Goal: Task Accomplishment & Management: Use online tool/utility

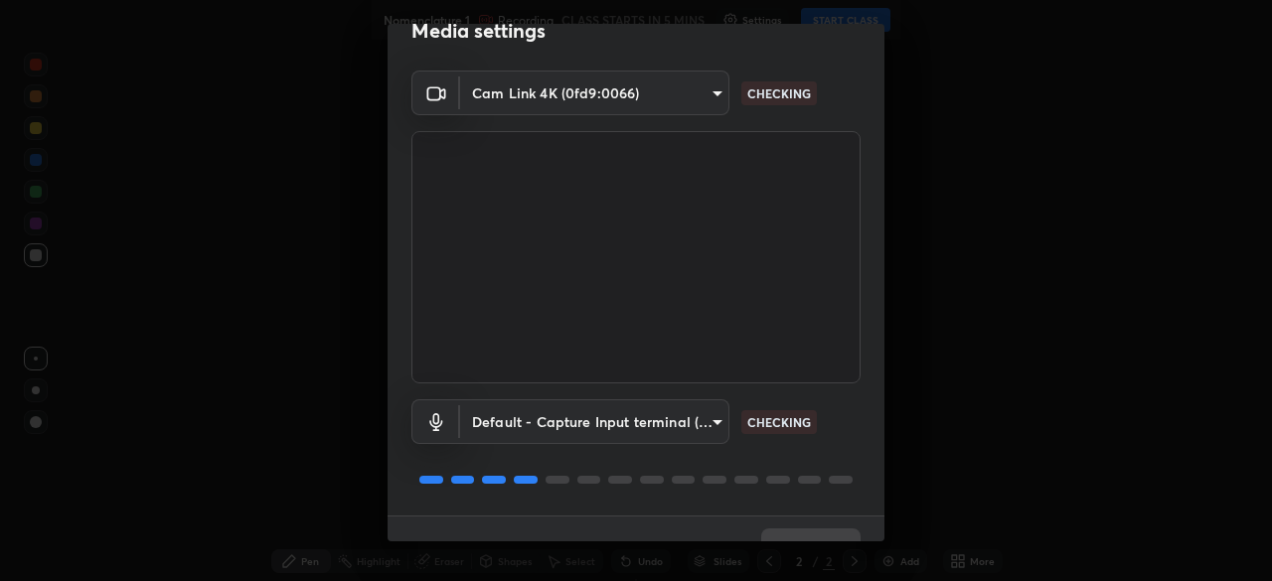
scroll to position [71, 0]
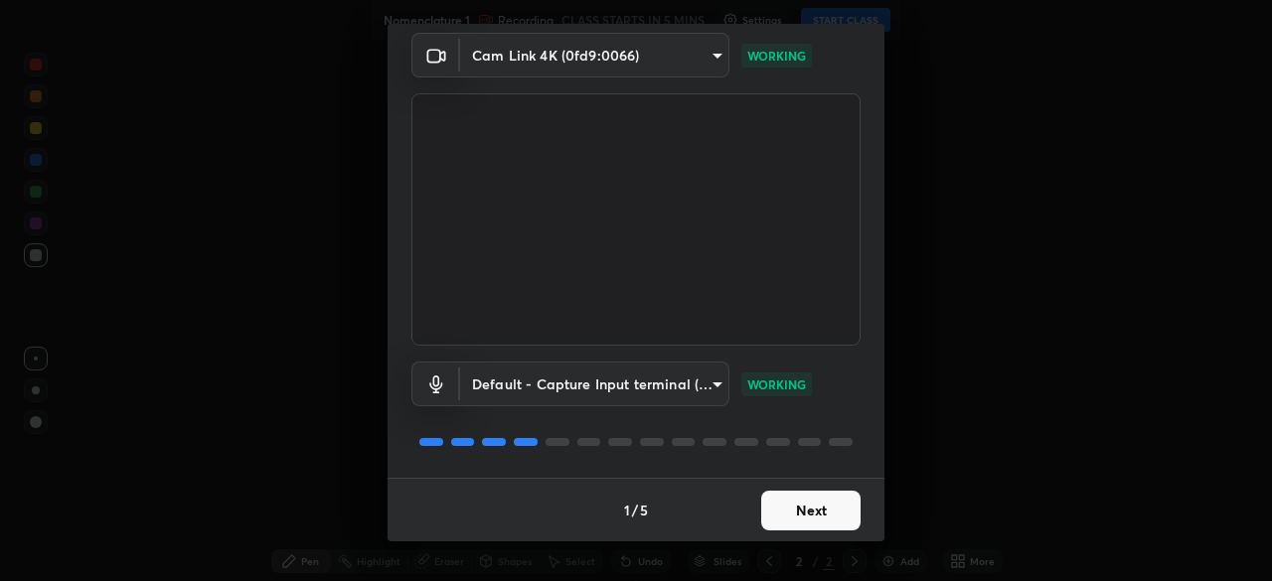
click at [834, 501] on button "Next" at bounding box center [810, 511] width 99 height 40
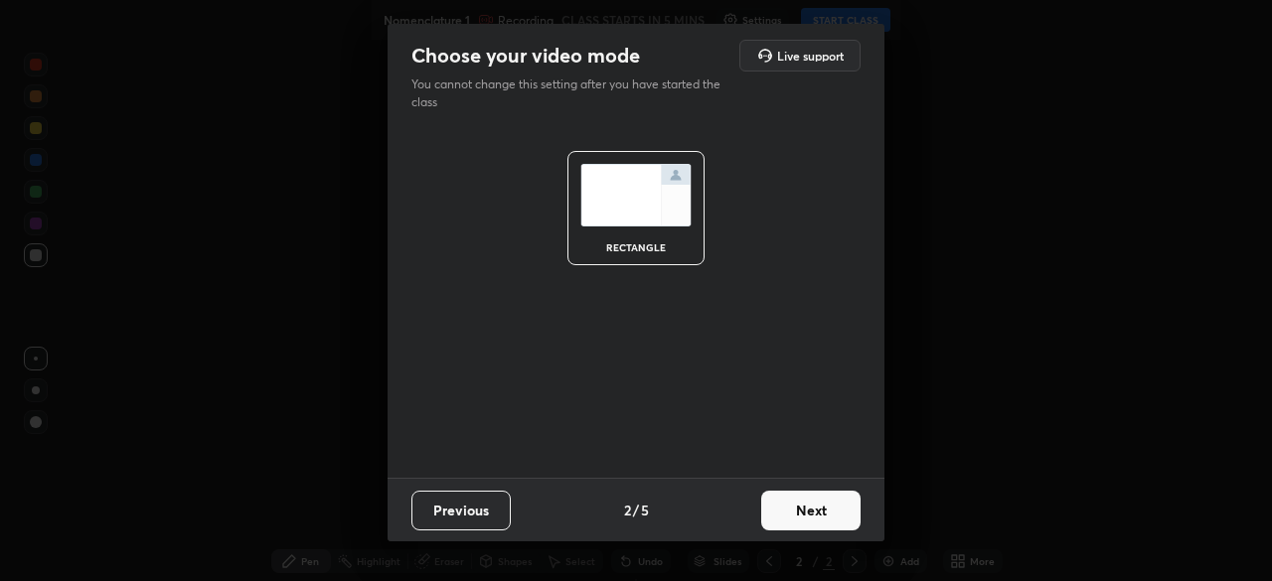
click at [832, 506] on button "Next" at bounding box center [810, 511] width 99 height 40
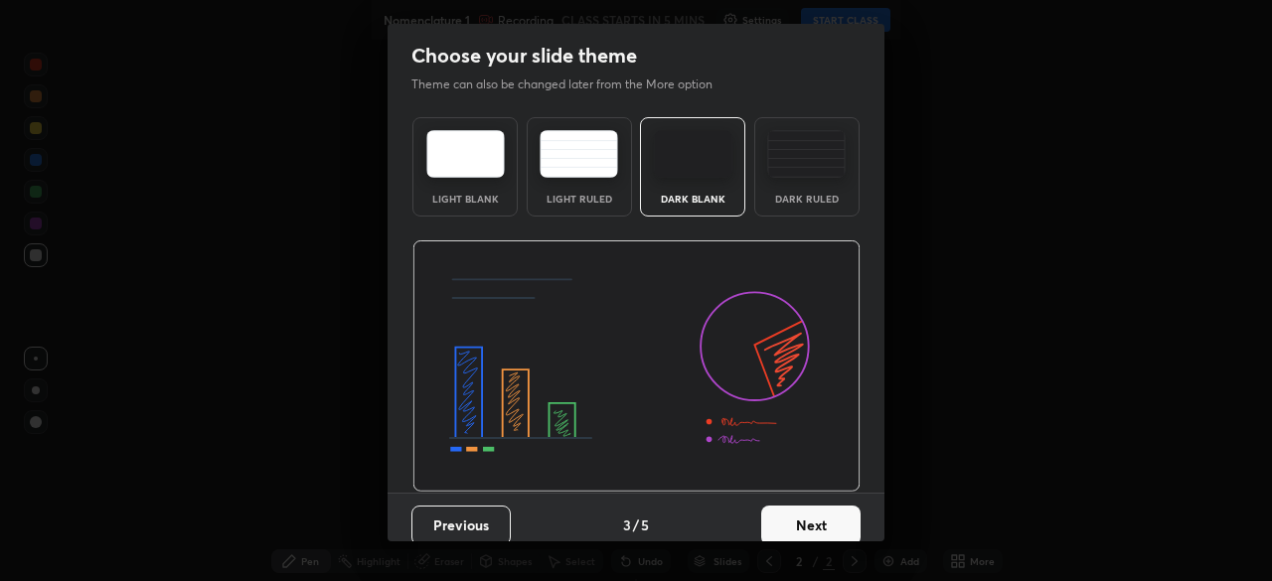
click at [849, 512] on button "Next" at bounding box center [810, 526] width 99 height 40
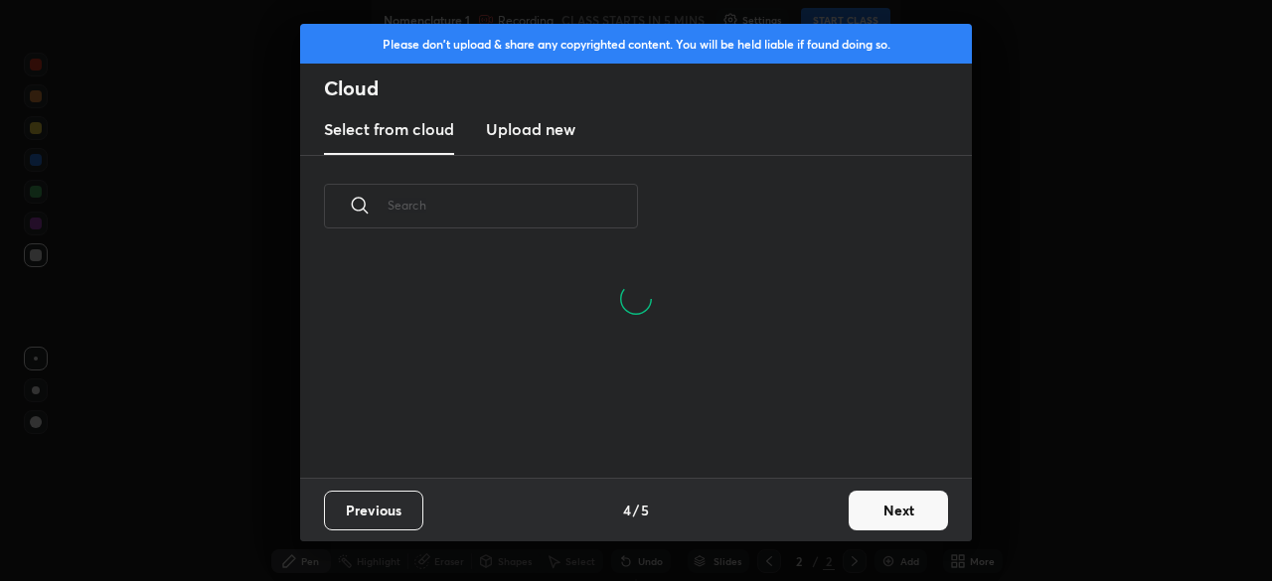
click at [905, 503] on button "Next" at bounding box center [898, 511] width 99 height 40
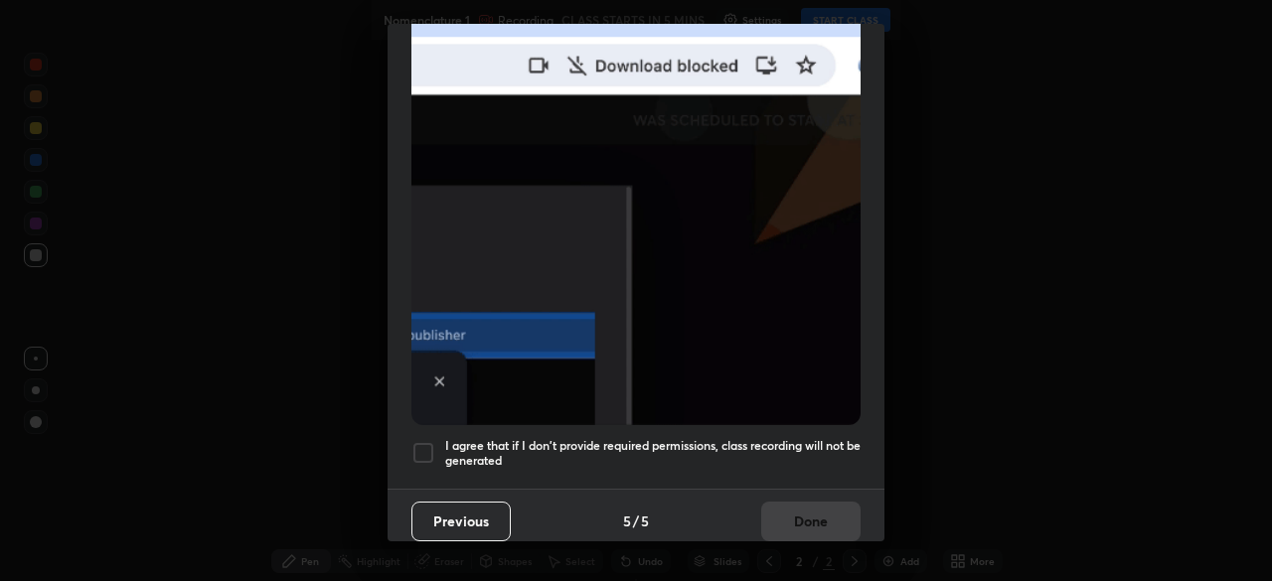
scroll to position [476, 0]
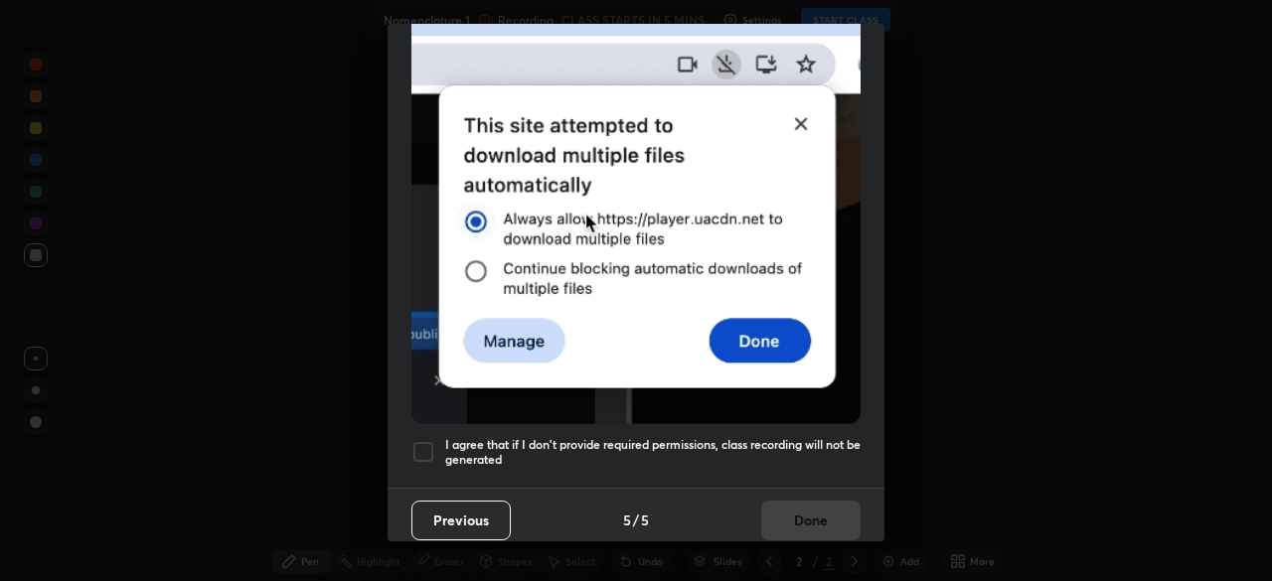
click at [832, 437] on h5 "I agree that if I don't provide required permissions, class recording will not …" at bounding box center [652, 452] width 415 height 31
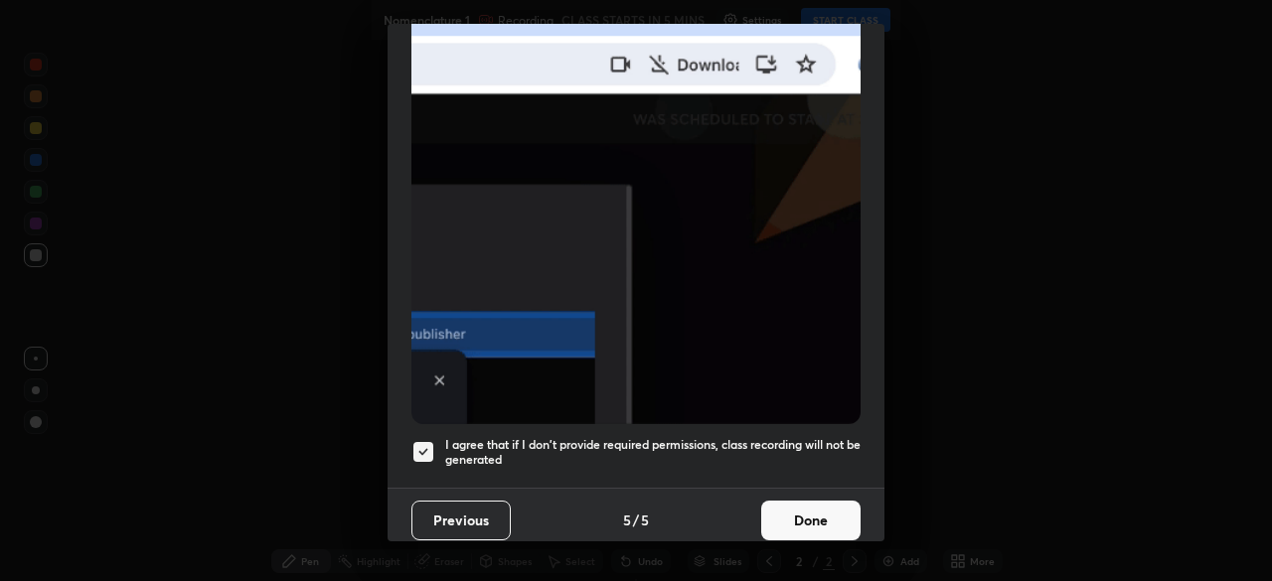
click at [837, 521] on button "Done" at bounding box center [810, 521] width 99 height 40
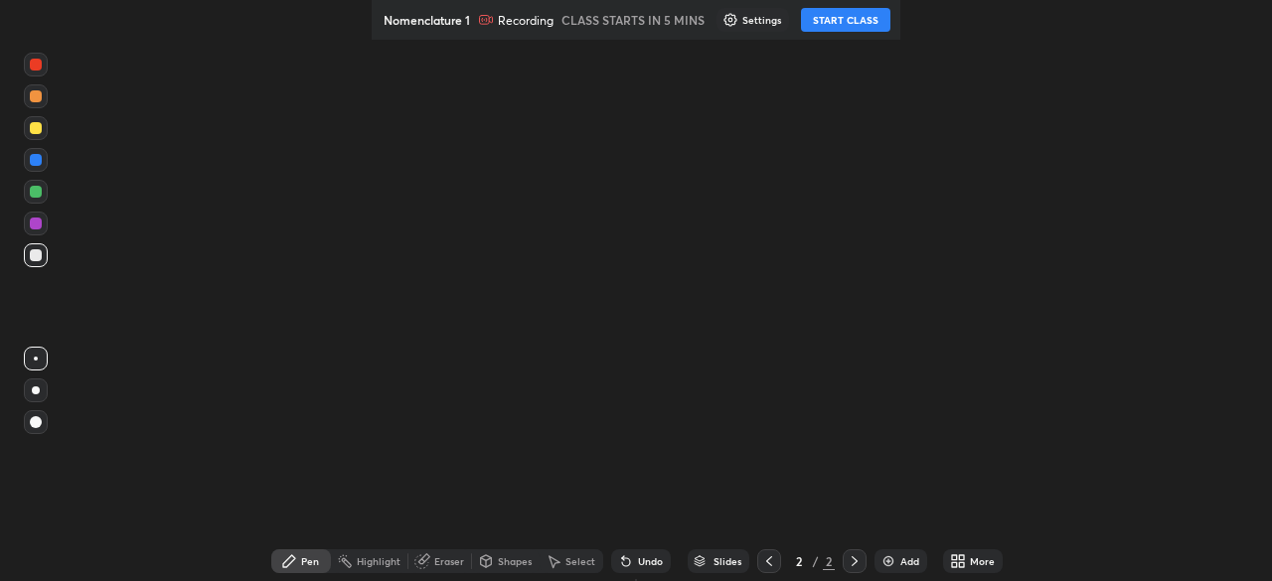
click at [959, 564] on icon at bounding box center [961, 564] width 5 height 5
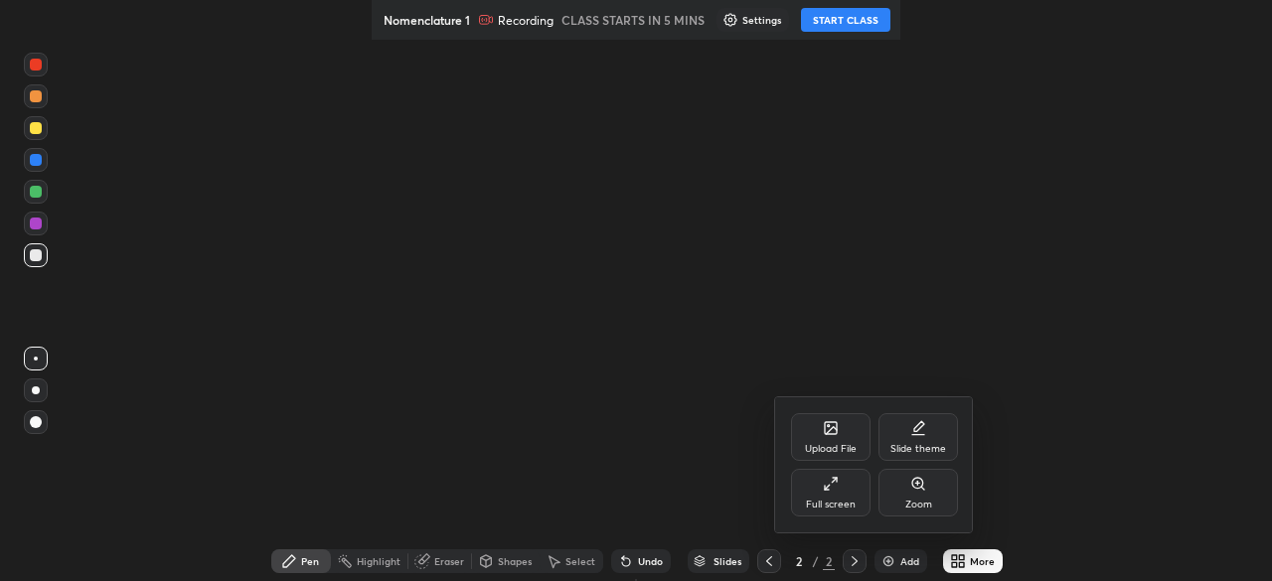
click at [839, 493] on div "Full screen" at bounding box center [831, 493] width 80 height 48
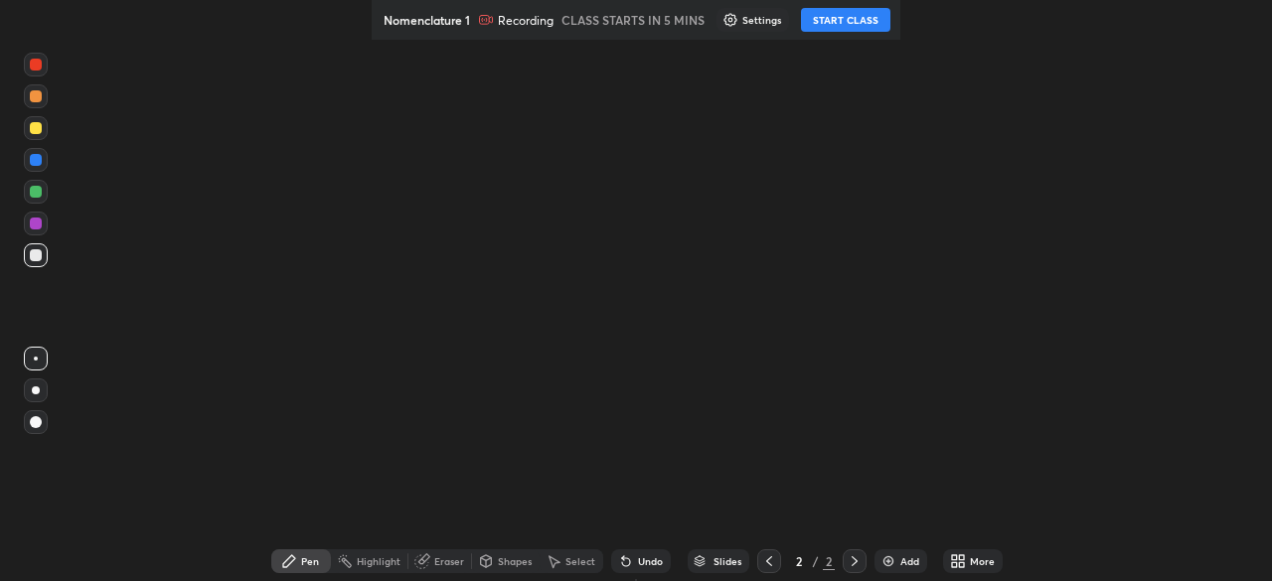
click at [943, 564] on div "More" at bounding box center [973, 562] width 60 height 24
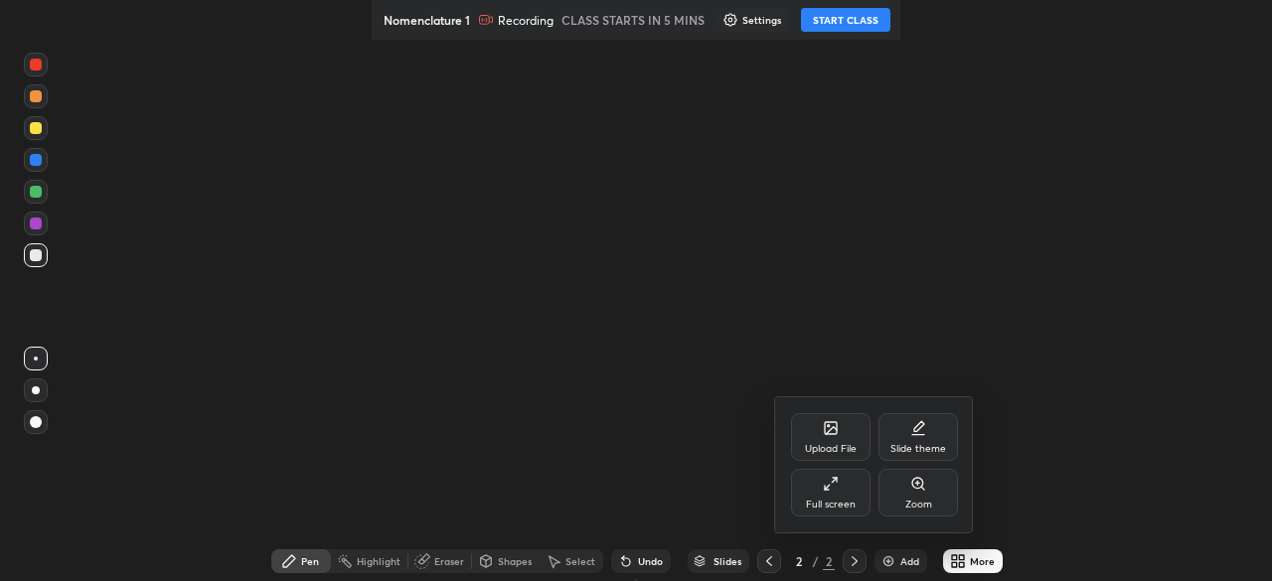
click at [845, 490] on div "Full screen" at bounding box center [831, 493] width 80 height 48
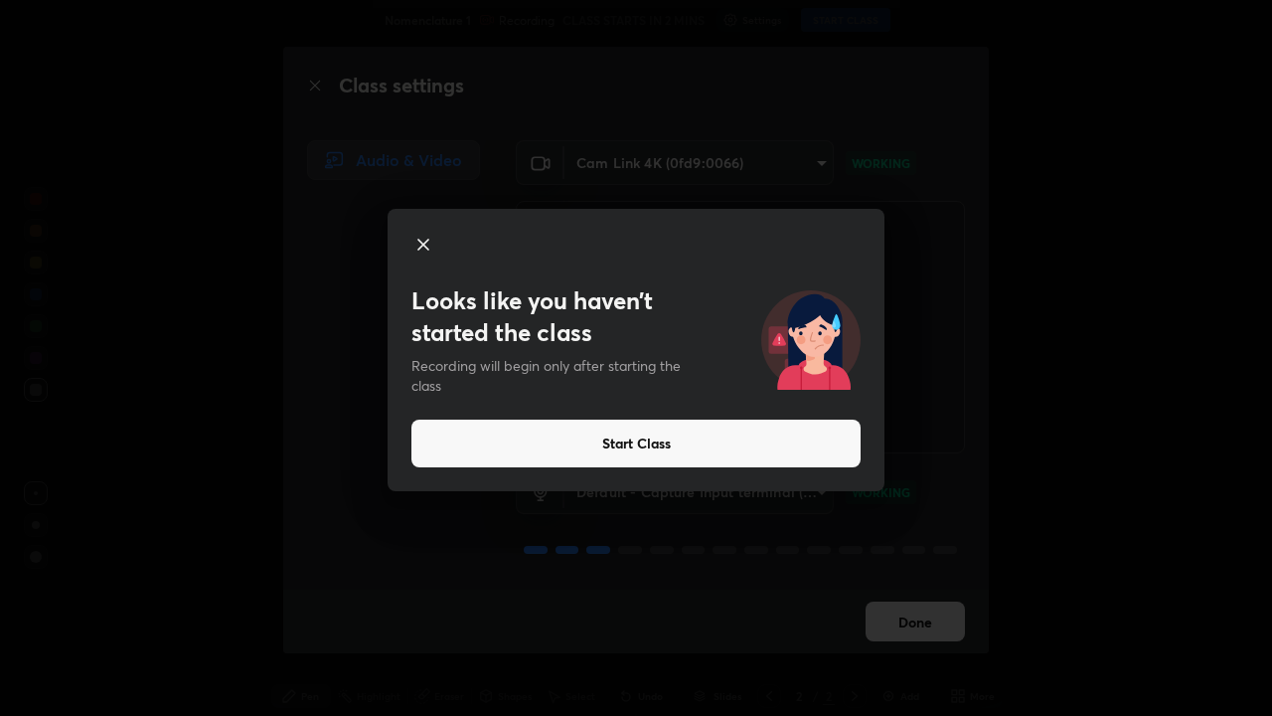
click at [923, 623] on div "Looks like you haven’t started the class Recording will begin only after starti…" at bounding box center [636, 358] width 1272 height 716
click at [911, 618] on div "Looks like you haven’t started the class Recording will begin only after starti…" at bounding box center [636, 358] width 1272 height 716
click at [910, 620] on div "Looks like you haven’t started the class Recording will begin only after starti…" at bounding box center [636, 358] width 1272 height 716
click at [710, 446] on button "Start Class" at bounding box center [635, 443] width 449 height 48
click at [732, 441] on button "Start Class" at bounding box center [635, 443] width 449 height 48
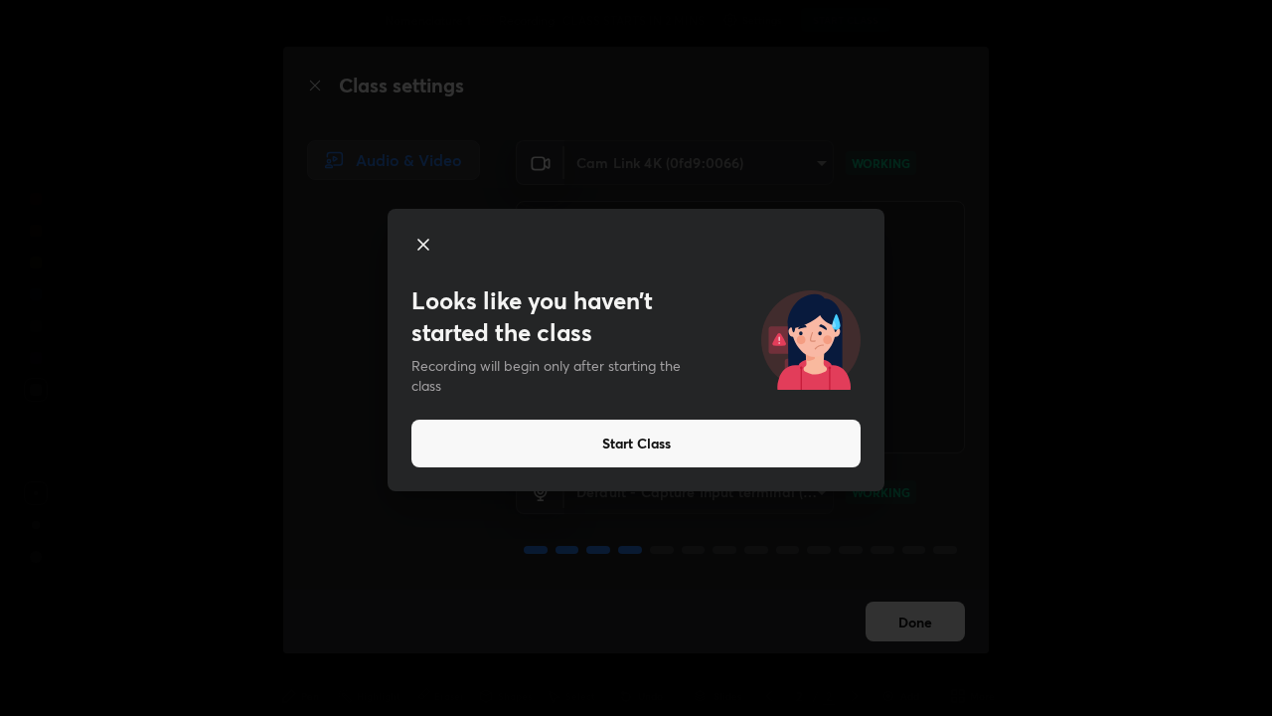
click at [732, 443] on button "Start Class" at bounding box center [635, 443] width 449 height 48
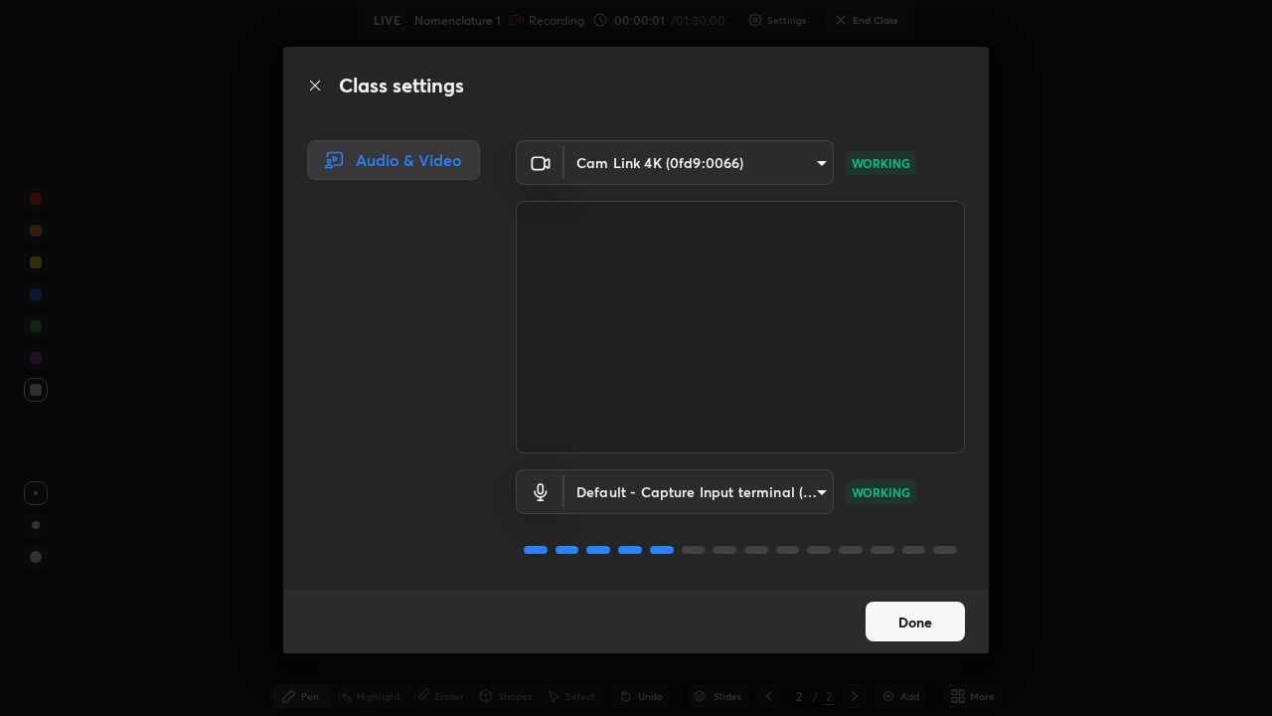
click at [906, 616] on button "Done" at bounding box center [915, 621] width 99 height 40
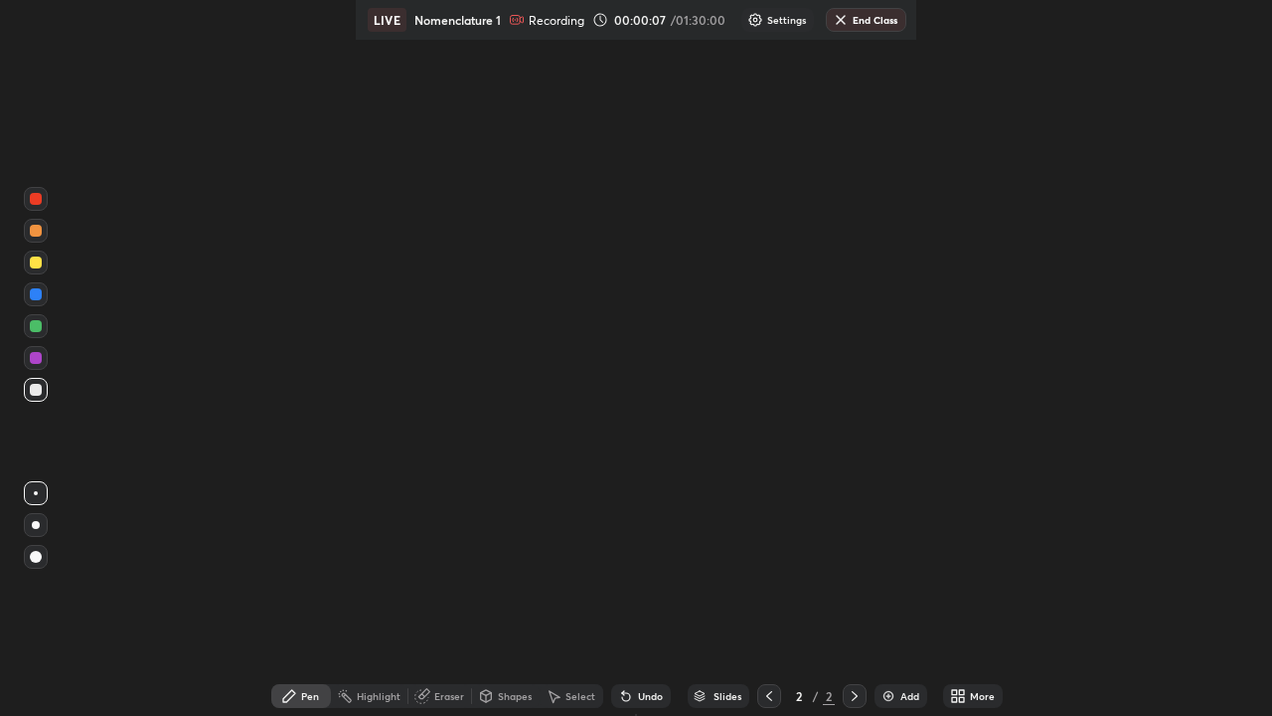
click at [892, 690] on img at bounding box center [889, 696] width 16 height 16
click at [628, 78] on div "Setting up your live class" at bounding box center [636, 358] width 1272 height 716
click at [319, 699] on div "Pen" at bounding box center [310, 696] width 18 height 10
click at [331, 697] on div "Pen" at bounding box center [301, 696] width 60 height 24
click at [478, 338] on div "Setting up your live class" at bounding box center [636, 358] width 1272 height 716
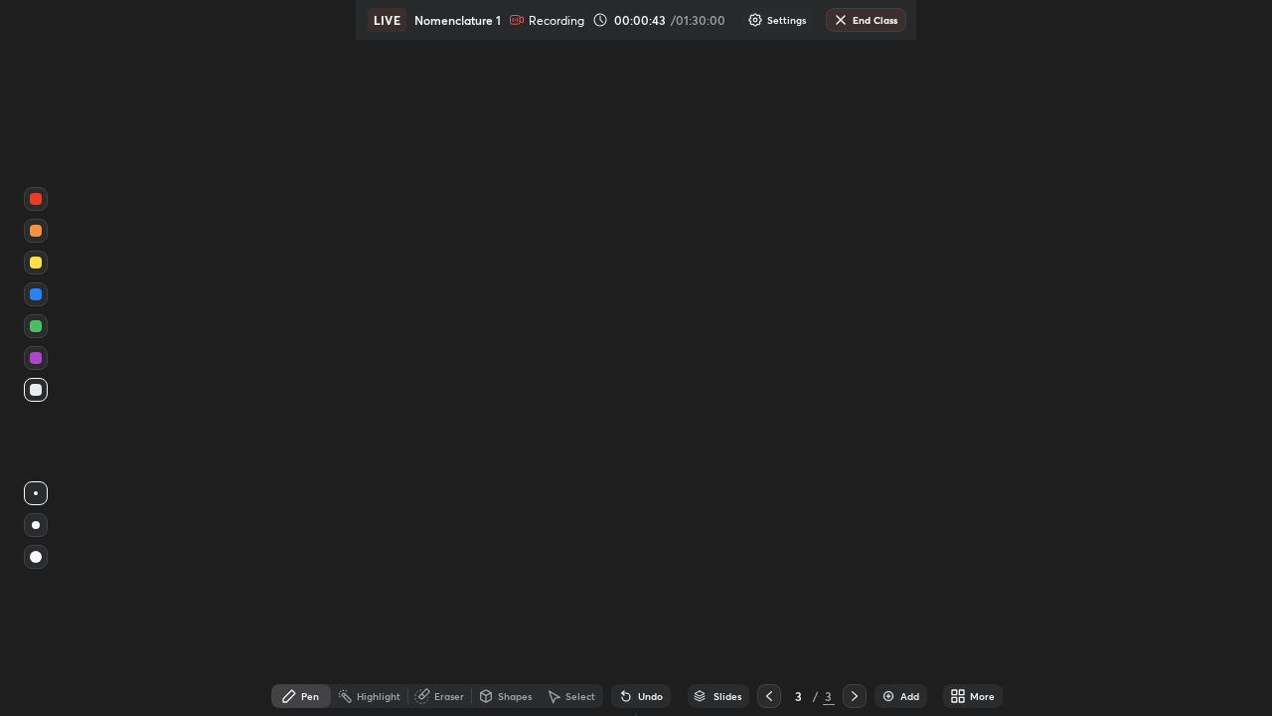
click at [319, 698] on div "Pen" at bounding box center [310, 696] width 18 height 10
click at [319, 691] on div "Pen" at bounding box center [310, 696] width 18 height 10
click at [886, 691] on img at bounding box center [889, 696] width 16 height 16
click at [885, 691] on img at bounding box center [889, 696] width 16 height 16
click at [319, 691] on div "Pen" at bounding box center [310, 696] width 18 height 10
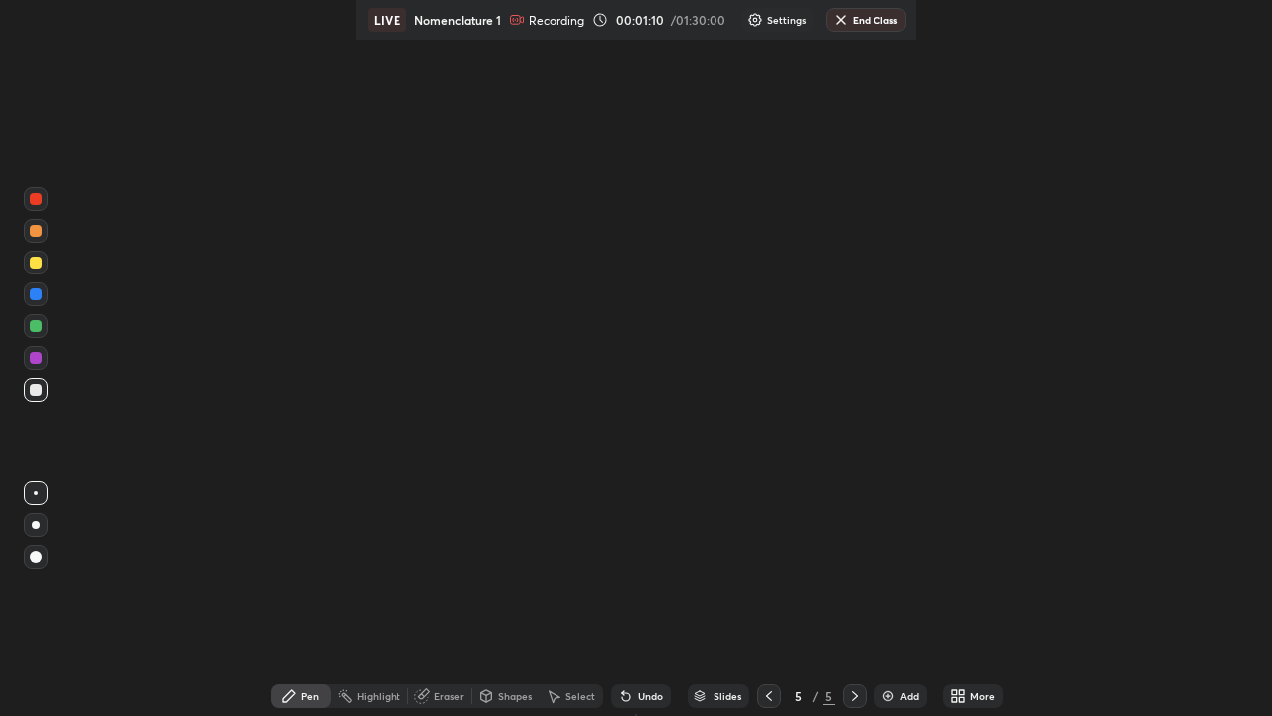
click at [297, 692] on icon at bounding box center [289, 696] width 16 height 16
click at [295, 694] on icon at bounding box center [289, 696] width 12 height 12
click at [295, 693] on icon at bounding box center [289, 696] width 12 height 12
click at [970, 694] on div "More" at bounding box center [982, 696] width 25 height 10
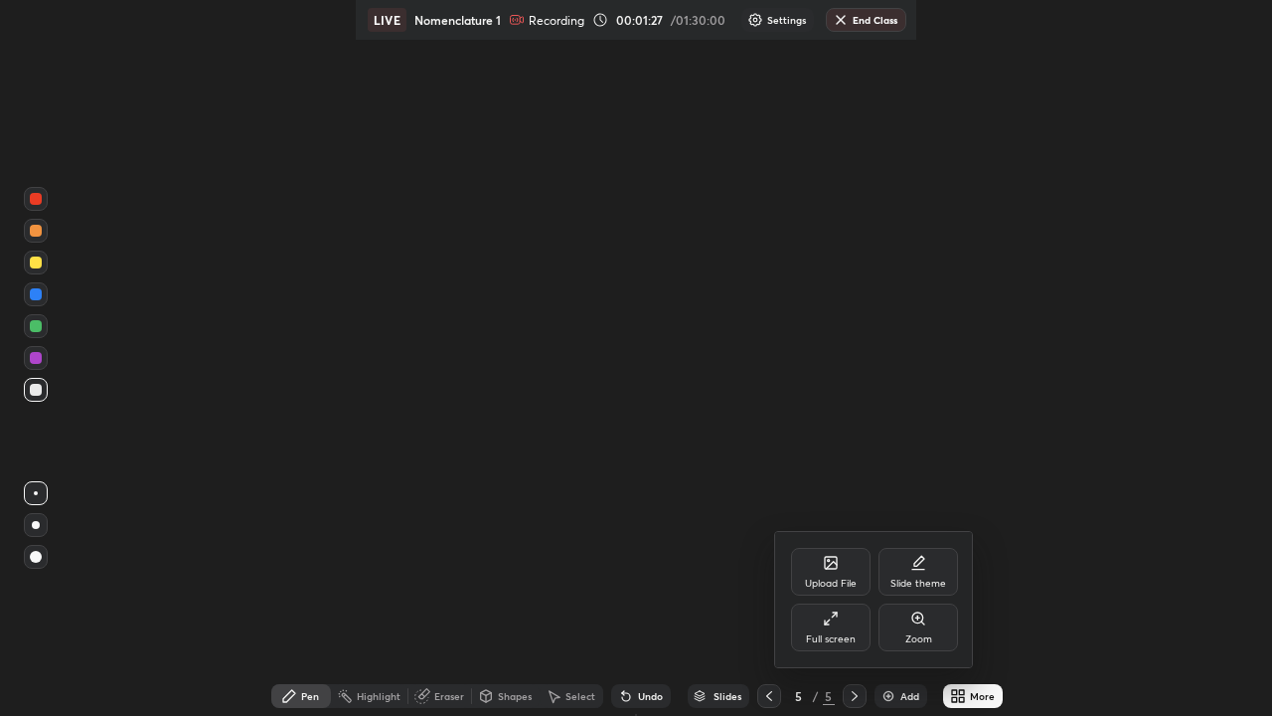
click at [827, 626] on div "Full screen" at bounding box center [831, 627] width 80 height 48
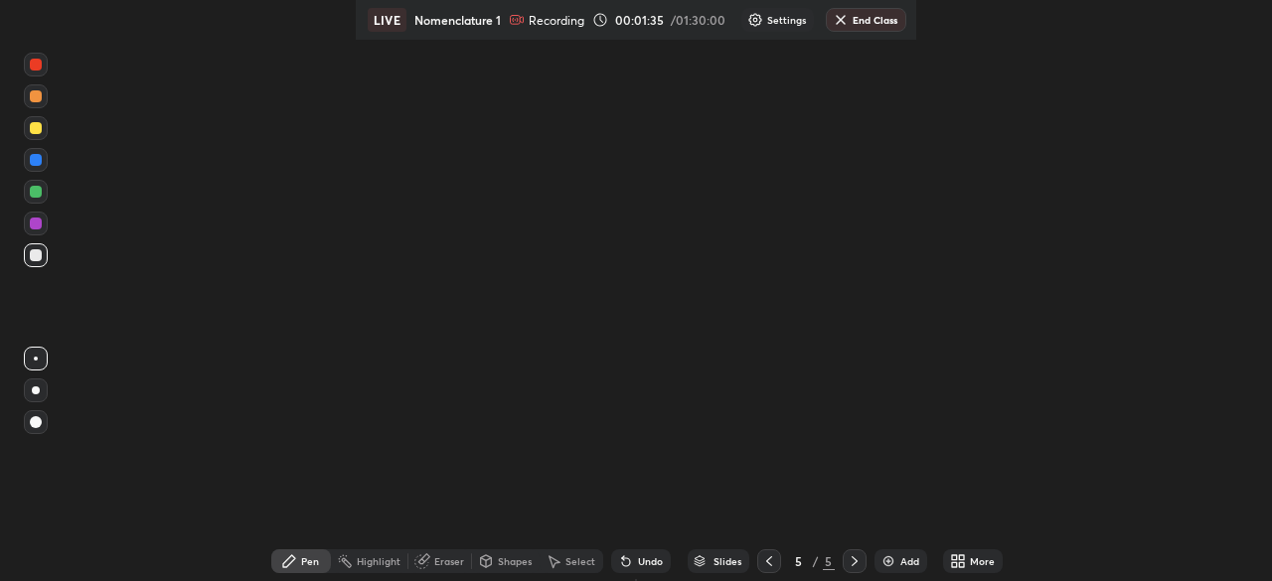
click at [295, 561] on icon at bounding box center [289, 562] width 12 height 12
click at [295, 560] on icon at bounding box center [289, 562] width 12 height 12
click at [464, 560] on div "Eraser" at bounding box center [449, 562] width 30 height 10
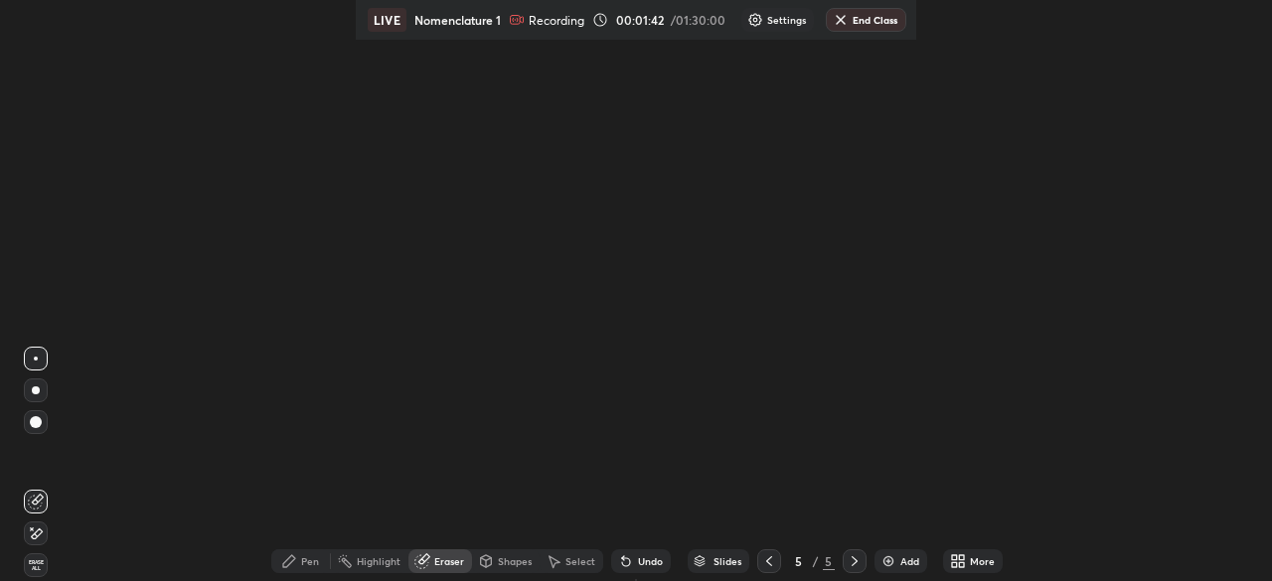
click at [319, 563] on div "Pen" at bounding box center [310, 562] width 18 height 10
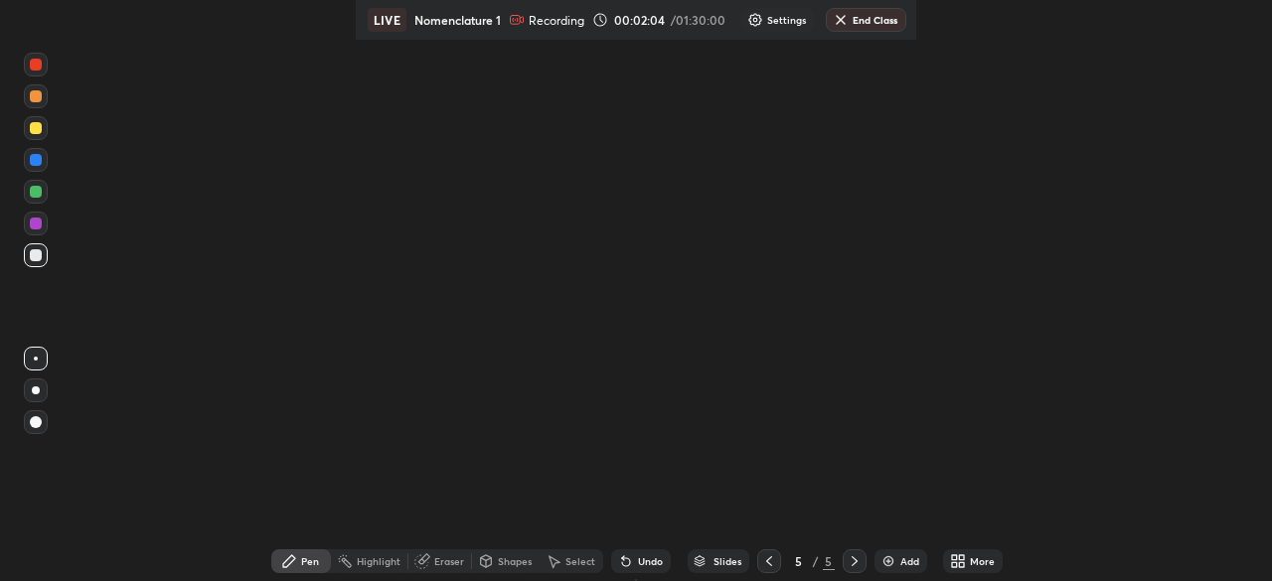
click at [970, 560] on div "More" at bounding box center [982, 562] width 25 height 10
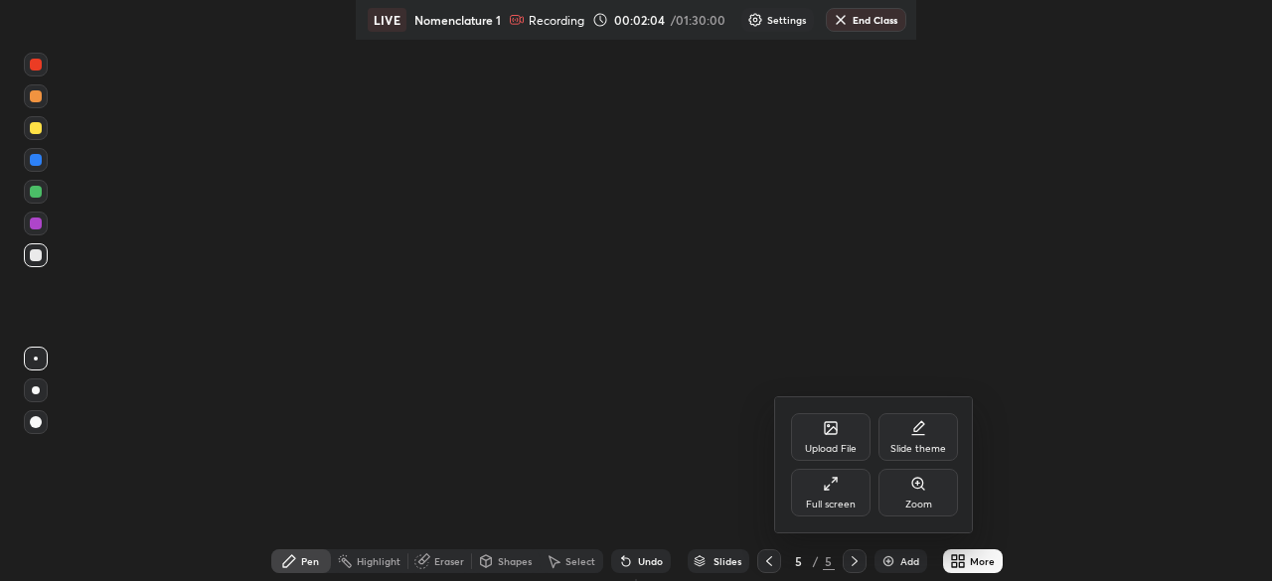
click at [934, 563] on div at bounding box center [636, 290] width 1272 height 581
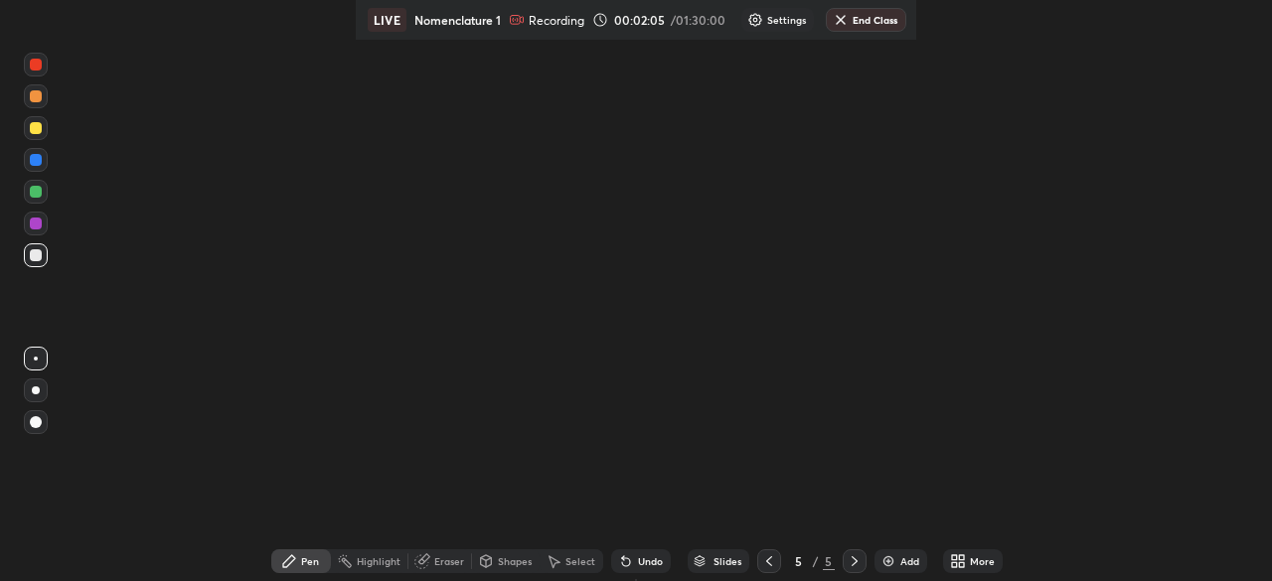
click at [959, 557] on icon at bounding box center [961, 558] width 5 height 5
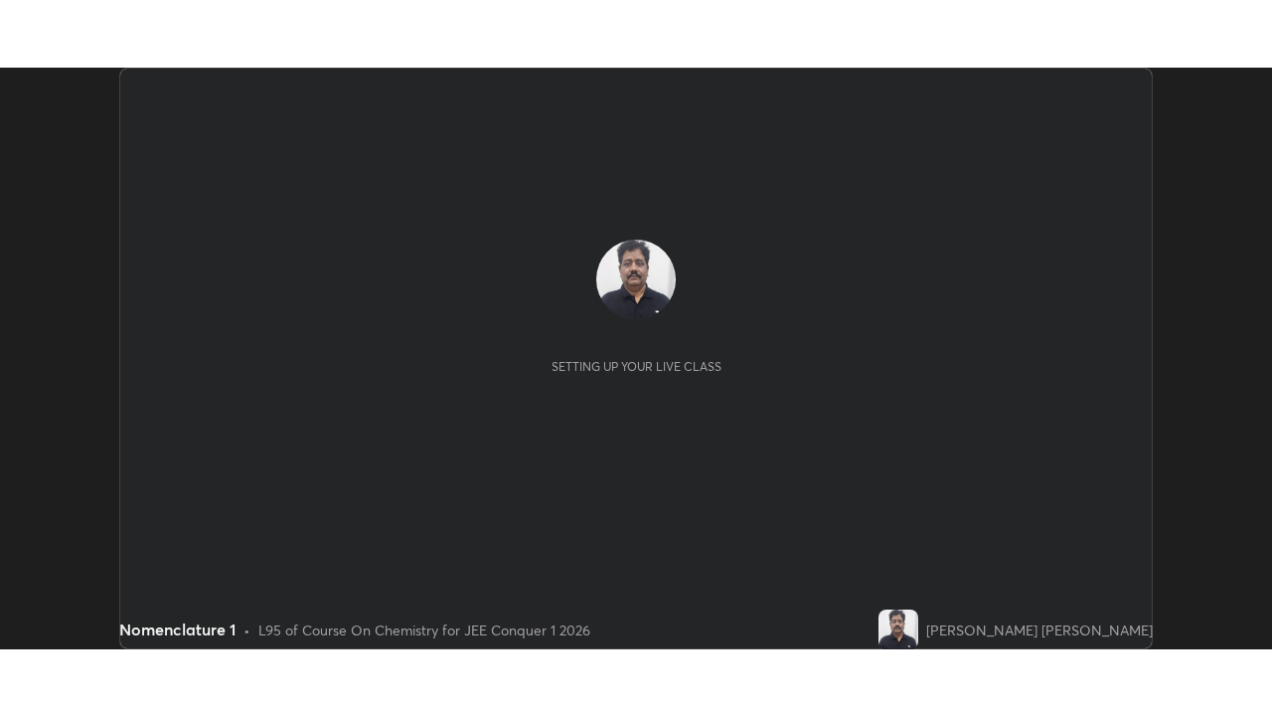
scroll to position [581, 1271]
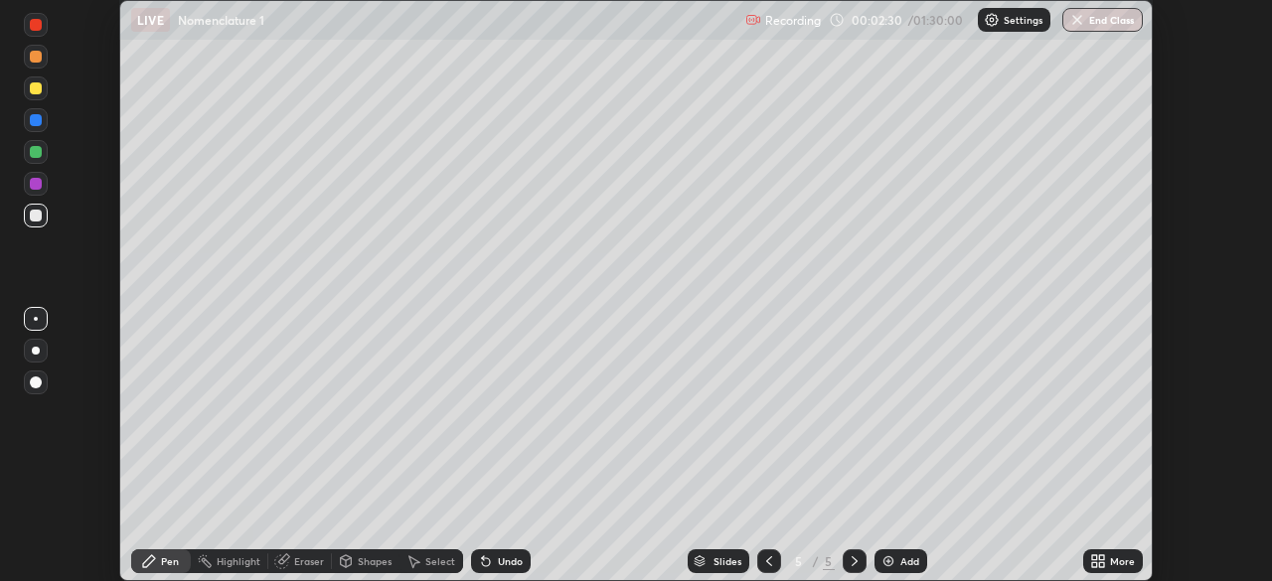
click at [1106, 572] on div "More" at bounding box center [1113, 562] width 60 height 24
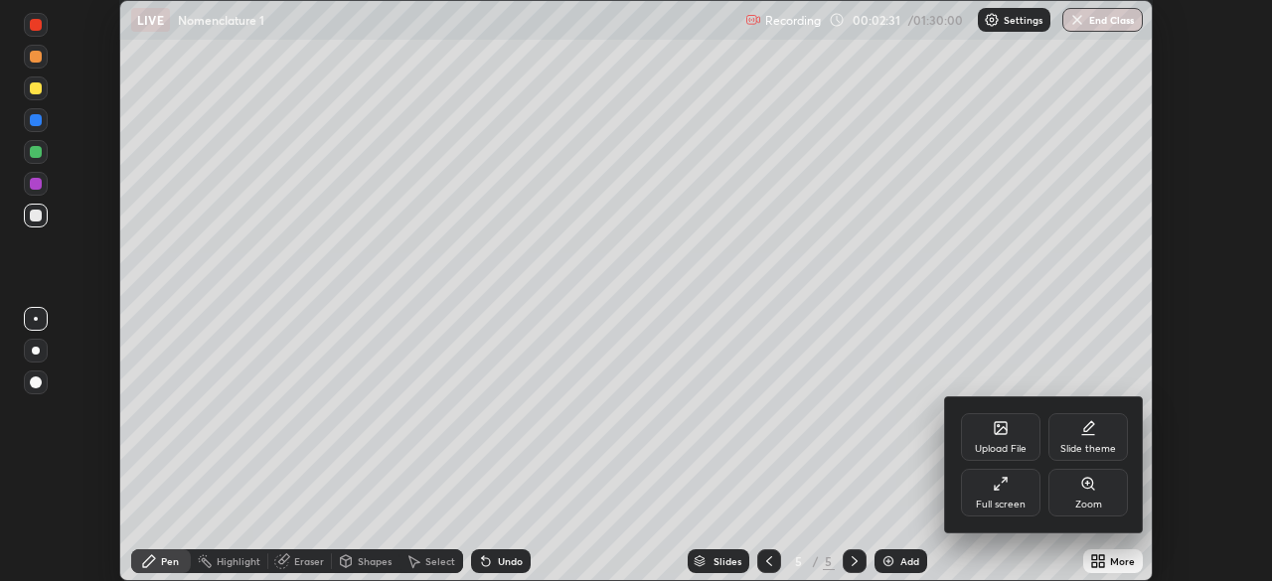
click at [1001, 580] on div at bounding box center [636, 290] width 1272 height 581
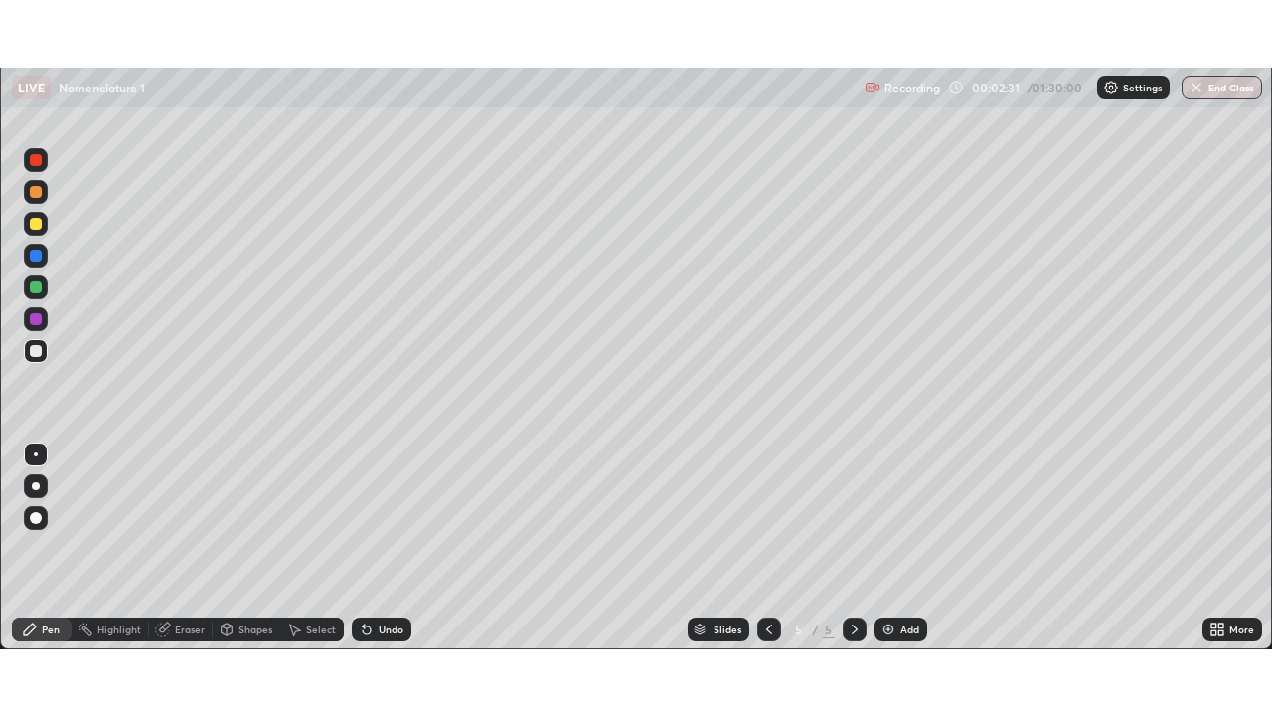
scroll to position [716, 1272]
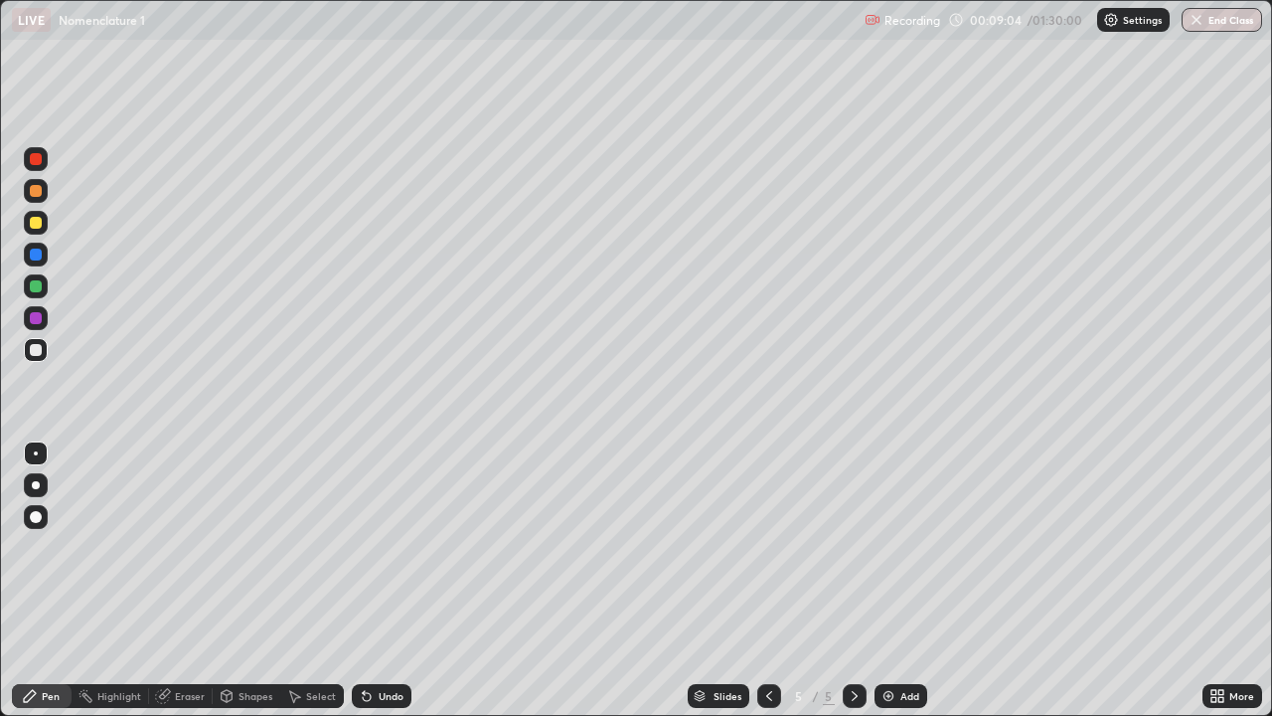
click at [1174, 580] on div "Slides 5 / 5 Add" at bounding box center [806, 696] width 791 height 40
click at [900, 580] on div "Add" at bounding box center [909, 696] width 19 height 10
click at [776, 580] on div at bounding box center [769, 696] width 24 height 24
click at [856, 580] on icon at bounding box center [855, 696] width 16 height 16
click at [777, 580] on div at bounding box center [769, 696] width 24 height 24
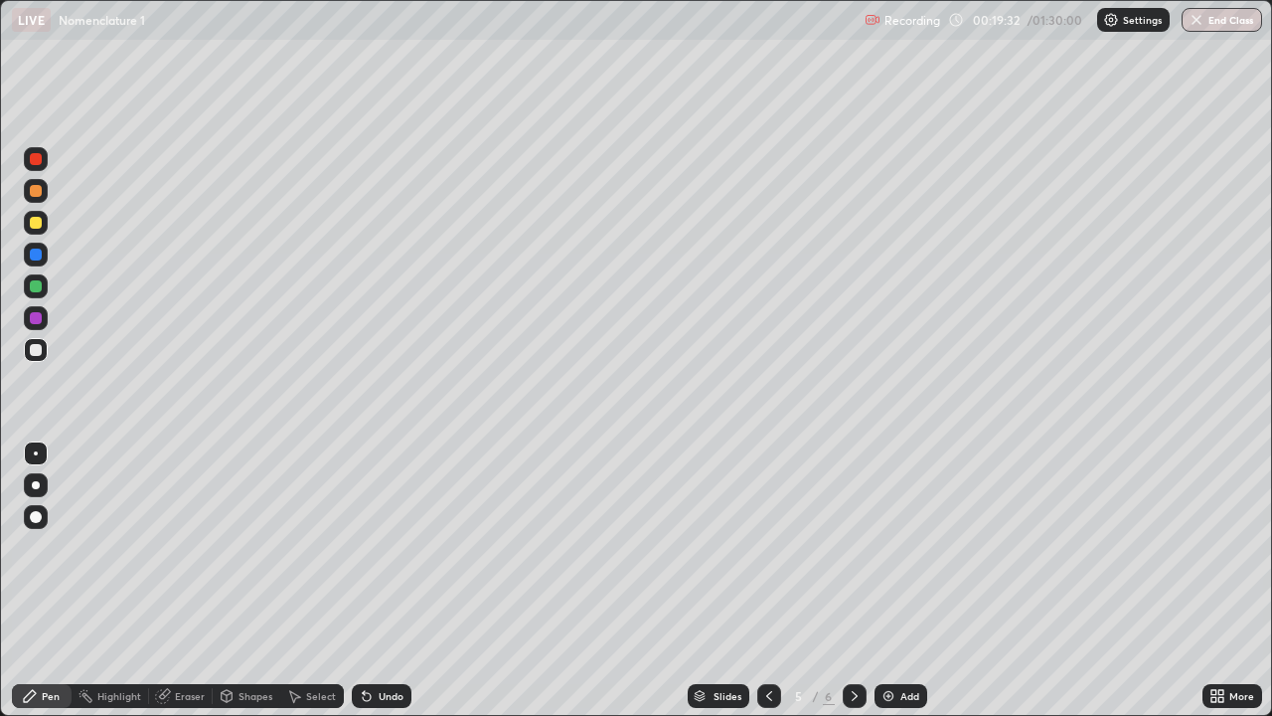
click at [888, 580] on img at bounding box center [889, 696] width 16 height 16
click at [766, 580] on icon at bounding box center [769, 696] width 6 height 10
click at [851, 580] on icon at bounding box center [855, 696] width 16 height 16
click at [853, 580] on icon at bounding box center [855, 696] width 16 height 16
click at [893, 580] on img at bounding box center [889, 696] width 16 height 16
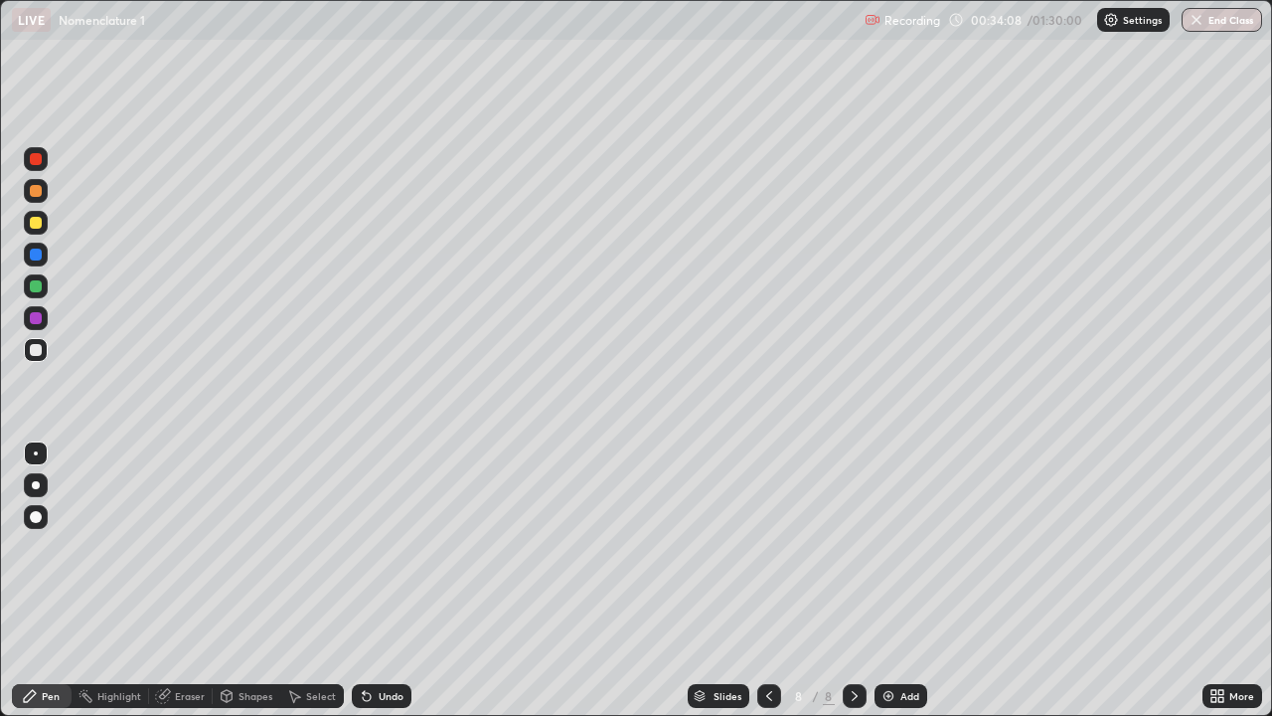
click at [896, 580] on div "Add" at bounding box center [901, 696] width 53 height 24
click at [897, 580] on div "Add" at bounding box center [901, 696] width 53 height 24
click at [744, 580] on div "Slides 10 / 10 Add" at bounding box center [806, 696] width 791 height 40
click at [749, 580] on div "Slides 10 / 10 Add" at bounding box center [806, 696] width 791 height 40
click at [892, 580] on img at bounding box center [889, 696] width 16 height 16
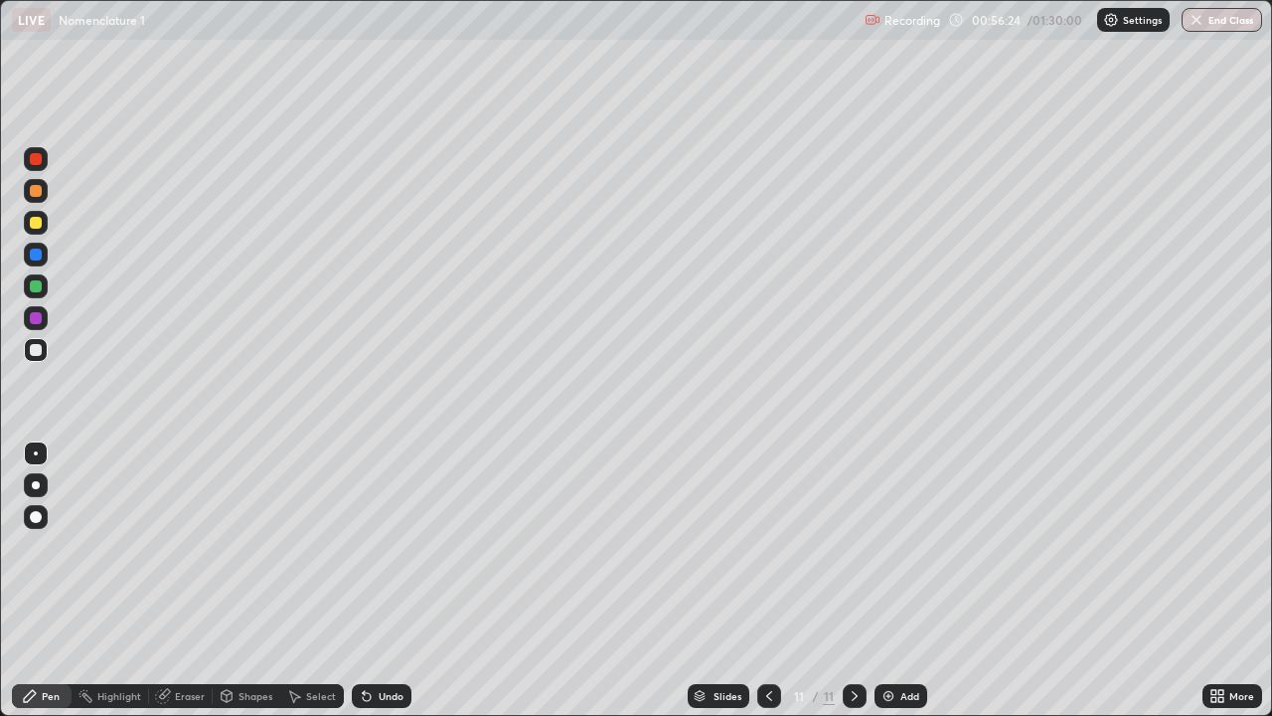
click at [897, 580] on div "Add" at bounding box center [901, 696] width 53 height 24
click at [773, 580] on icon at bounding box center [769, 696] width 16 height 16
click at [854, 580] on icon at bounding box center [855, 696] width 16 height 16
click at [894, 580] on img at bounding box center [889, 696] width 16 height 16
click at [895, 580] on div "Add" at bounding box center [901, 696] width 53 height 24
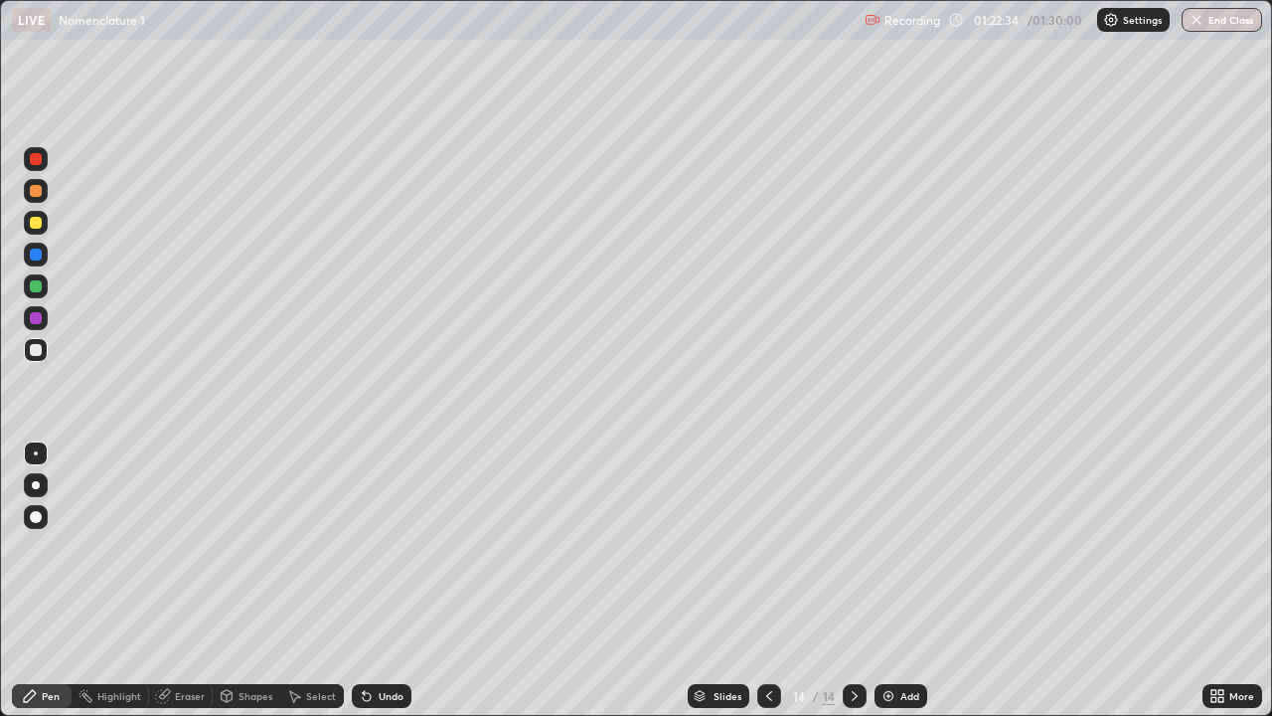
click at [900, 580] on div "Add" at bounding box center [909, 696] width 19 height 10
click at [191, 580] on div "Eraser" at bounding box center [190, 696] width 30 height 10
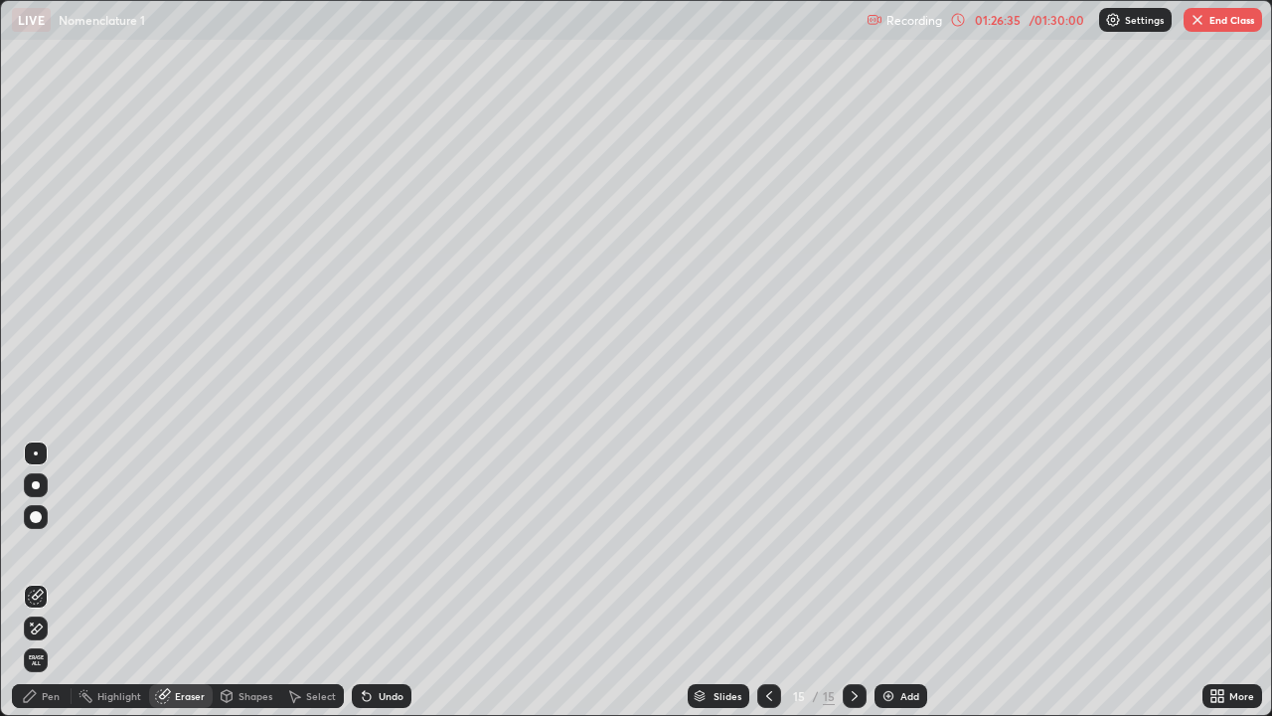
click at [65, 580] on div "Pen" at bounding box center [42, 696] width 60 height 24
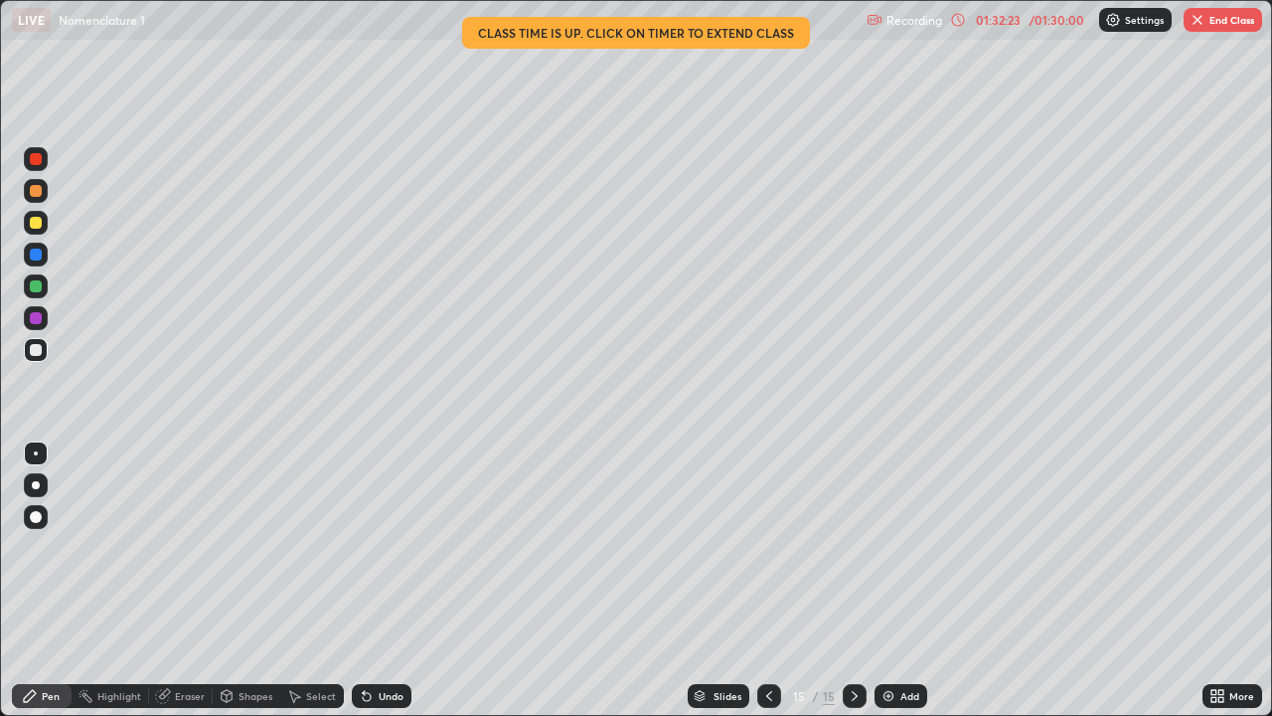
click at [1217, 25] on button "End Class" at bounding box center [1223, 20] width 79 height 24
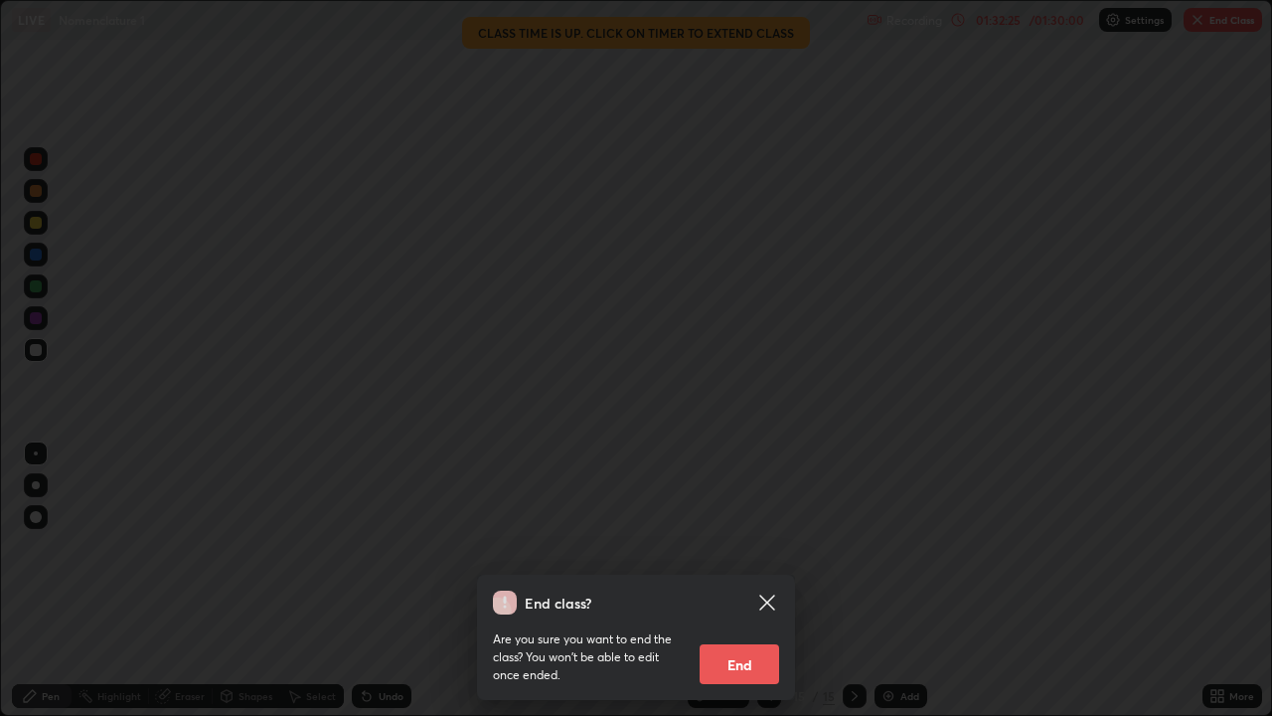
click at [765, 580] on button "End" at bounding box center [740, 664] width 80 height 40
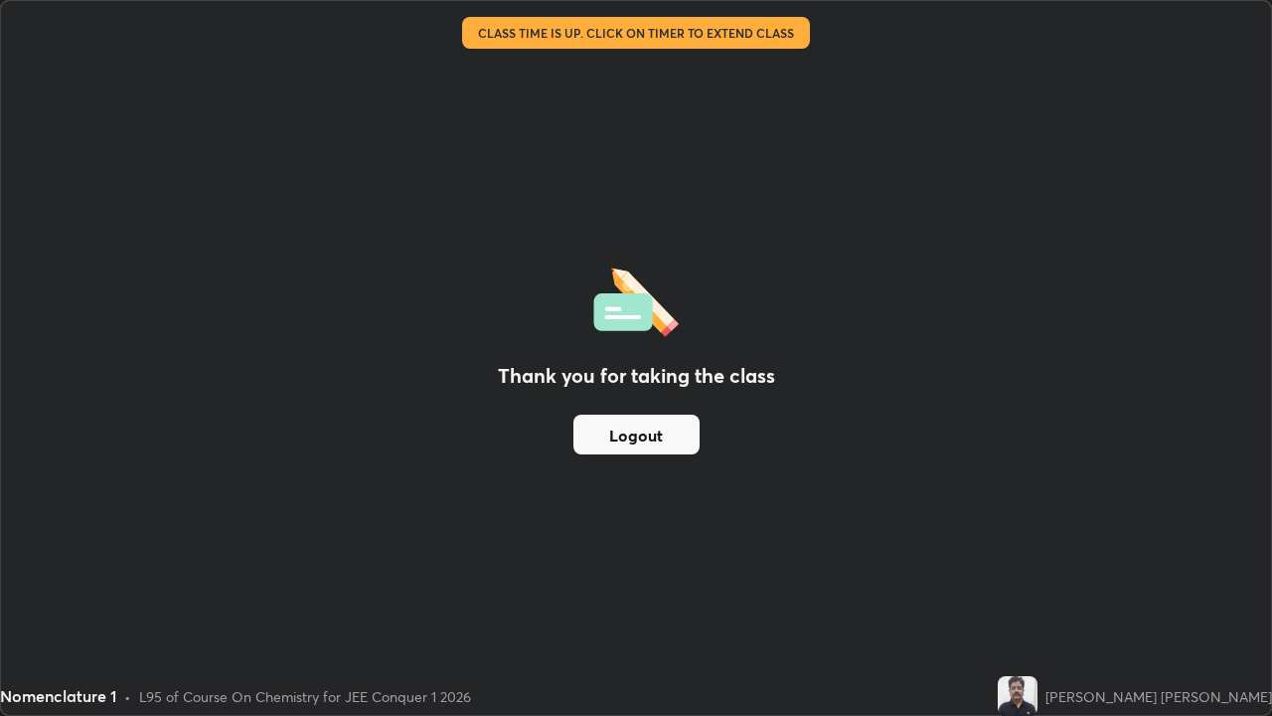
click at [922, 550] on div "Thank you for taking the class Logout" at bounding box center [636, 358] width 1270 height 714
